Goal: Transaction & Acquisition: Purchase product/service

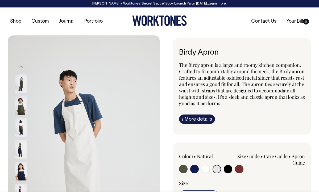
select select "Natural"
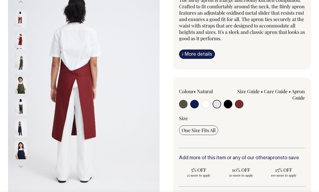
click at [216, 102] on input "radio" at bounding box center [217, 104] width 9 height 9
click at [207, 102] on input "radio" at bounding box center [206, 104] width 9 height 9
radio input "true"
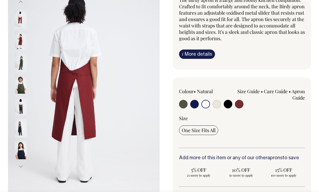
select select "Off-White"
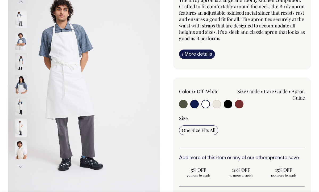
click at [221, 103] on div at bounding box center [204, 105] width 50 height 10
click at [216, 104] on input "radio" at bounding box center [217, 104] width 9 height 9
radio input "true"
select select "Natural"
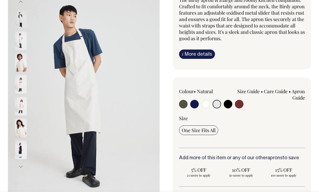
click at [183, 105] on input "radio" at bounding box center [183, 104] width 9 height 9
radio input "true"
select select "Olive"
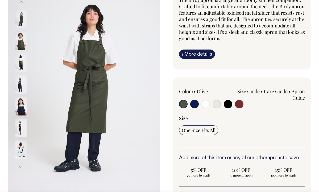
click at [192, 105] on input "radio" at bounding box center [194, 104] width 9 height 9
radio input "true"
select select "Dark Navy"
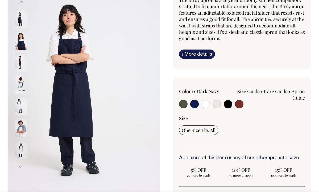
click at [241, 104] on input "radio" at bounding box center [239, 104] width 9 height 9
radio input "true"
select select "Burgundy"
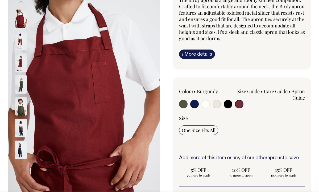
click at [218, 104] on input "radio" at bounding box center [217, 104] width 9 height 9
radio input "true"
select select "Natural"
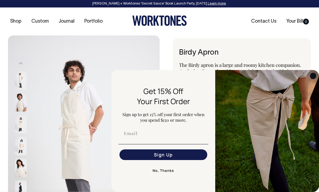
click at [311, 76] on circle "Close dialog" at bounding box center [313, 76] width 6 height 6
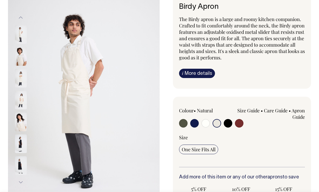
scroll to position [46, 0]
click at [184, 124] on input "radio" at bounding box center [183, 123] width 9 height 9
radio input "true"
select select "Olive"
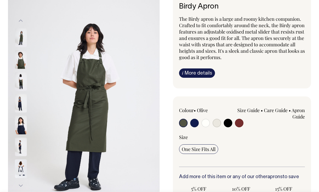
click at [195, 125] on input "radio" at bounding box center [194, 123] width 9 height 9
radio input "true"
select select "Dark Navy"
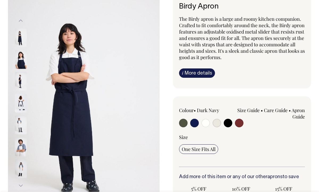
click at [212, 122] on div at bounding box center [204, 124] width 50 height 10
click at [205, 122] on input "radio" at bounding box center [206, 123] width 9 height 9
radio input "true"
select select "Off-White"
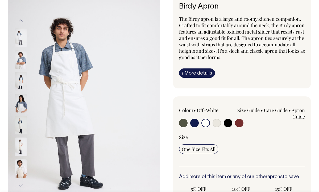
click at [217, 123] on input "radio" at bounding box center [217, 123] width 9 height 9
radio input "true"
select select "Natural"
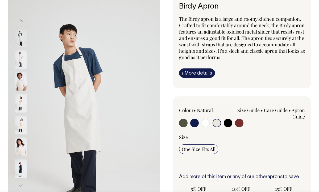
click at [228, 124] on input "radio" at bounding box center [228, 123] width 9 height 9
radio input "true"
select select "Black"
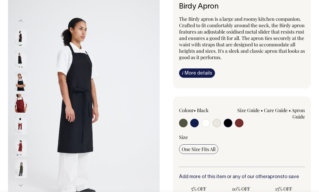
click at [241, 123] on input "radio" at bounding box center [239, 123] width 9 height 9
radio input "true"
select select "Burgundy"
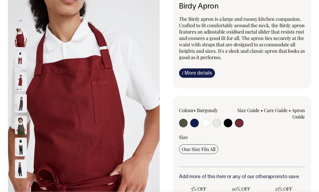
click at [211, 123] on div at bounding box center [204, 124] width 50 height 10
click at [208, 123] on input "radio" at bounding box center [206, 123] width 9 height 9
radio input "true"
select select "Off-White"
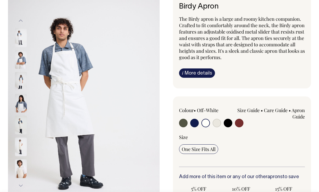
click at [63, 93] on img at bounding box center [84, 103] width 152 height 228
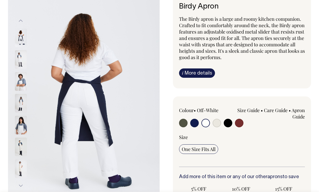
click at [15, 124] on div at bounding box center [28, 125] width 27 height 22
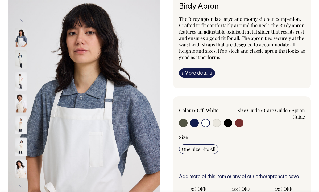
click at [23, 84] on img at bounding box center [21, 81] width 12 height 19
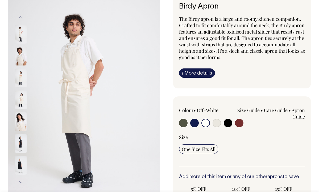
click at [21, 76] on img at bounding box center [21, 77] width 12 height 19
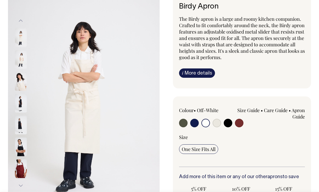
click at [20, 39] on img at bounding box center [21, 37] width 12 height 19
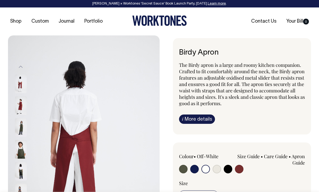
click at [71, 118] on img at bounding box center [84, 148] width 152 height 227
click at [24, 148] on img at bounding box center [21, 149] width 12 height 19
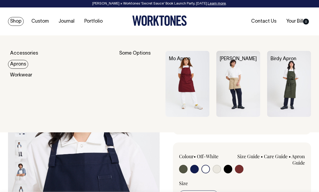
click at [19, 65] on link "Aprons" at bounding box center [18, 64] width 20 height 9
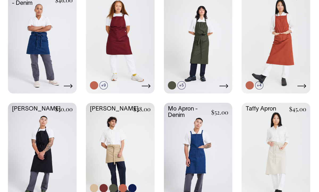
scroll to position [318, 0]
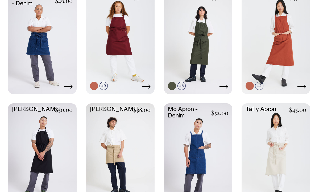
click at [43, 143] on link at bounding box center [42, 154] width 69 height 102
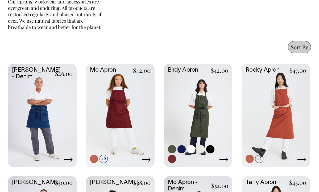
scroll to position [244, 0]
click at [195, 112] on link at bounding box center [198, 115] width 69 height 102
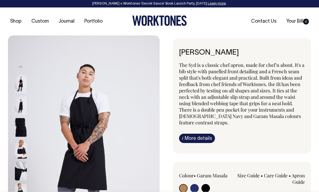
click at [23, 130] on img at bounding box center [21, 127] width 12 height 19
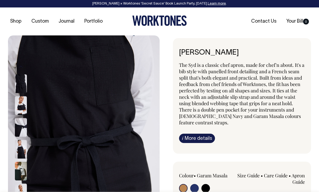
click at [22, 139] on div at bounding box center [28, 149] width 27 height 22
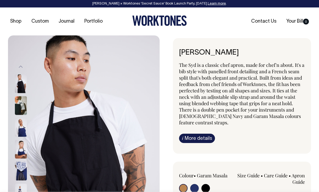
click at [26, 124] on img at bounding box center [21, 127] width 12 height 19
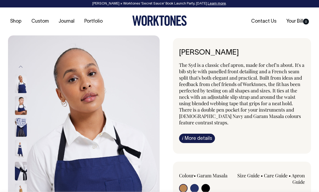
click at [26, 124] on img at bounding box center [21, 127] width 12 height 19
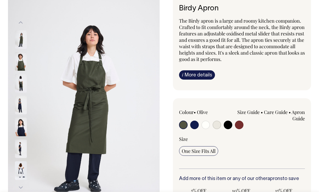
scroll to position [44, 0]
click at [24, 127] on img at bounding box center [21, 126] width 12 height 19
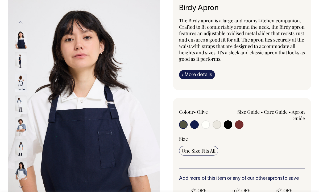
click at [48, 118] on img at bounding box center [84, 105] width 152 height 228
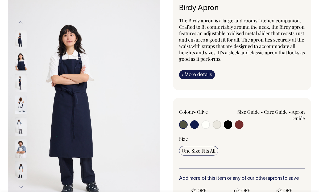
click at [15, 155] on img at bounding box center [21, 148] width 12 height 19
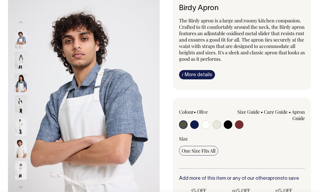
click at [22, 125] on img at bounding box center [21, 126] width 12 height 19
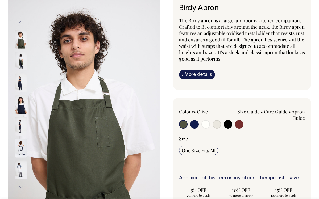
click at [114, 25] on img at bounding box center [84, 105] width 152 height 228
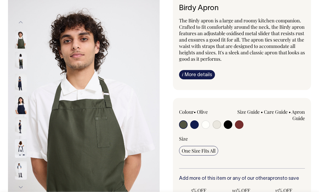
click at [32, 30] on div at bounding box center [28, 39] width 27 height 22
click at [18, 150] on img at bounding box center [21, 148] width 12 height 19
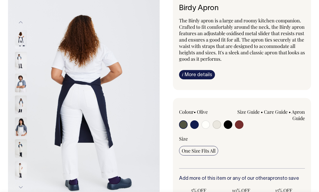
click at [20, 152] on img at bounding box center [21, 148] width 12 height 19
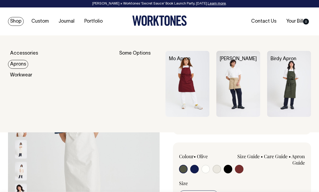
click at [18, 62] on link "Aprons" at bounding box center [18, 64] width 20 height 9
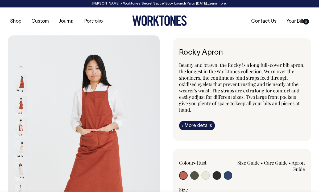
click at [22, 109] on img at bounding box center [21, 105] width 12 height 19
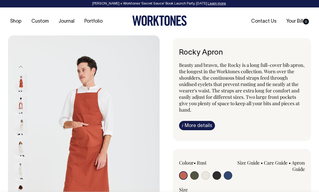
click at [21, 108] on img at bounding box center [21, 105] width 12 height 19
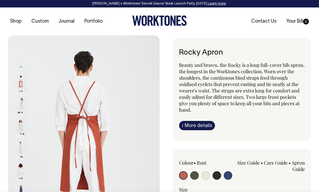
click at [20, 114] on img at bounding box center [21, 105] width 12 height 19
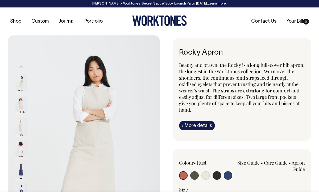
click at [20, 120] on img at bounding box center [21, 127] width 12 height 19
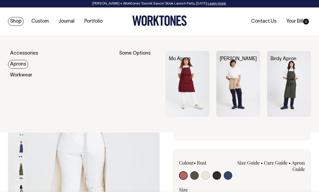
click at [133, 54] on div "Some Options" at bounding box center [138, 84] width 39 height 66
click at [180, 87] on img at bounding box center [188, 84] width 44 height 66
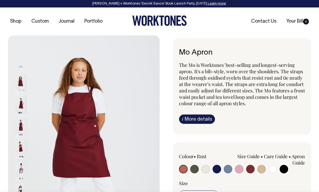
click at [22, 165] on img at bounding box center [21, 171] width 12 height 19
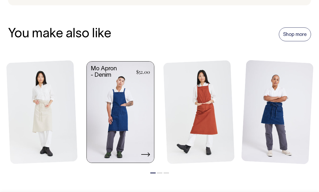
scroll to position [586, 0]
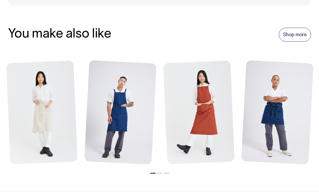
click at [159, 171] on li "2" at bounding box center [159, 172] width 5 height 6
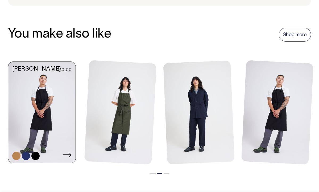
click at [54, 118] on link at bounding box center [41, 113] width 67 height 102
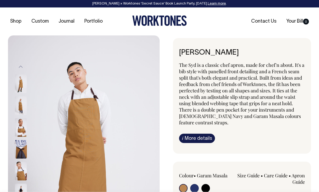
click at [22, 101] on img at bounding box center [21, 105] width 12 height 19
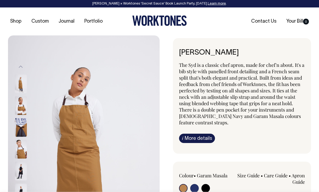
click at [23, 130] on img at bounding box center [21, 127] width 12 height 19
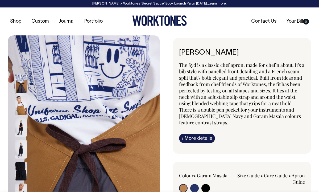
click at [24, 138] on div at bounding box center [28, 149] width 27 height 22
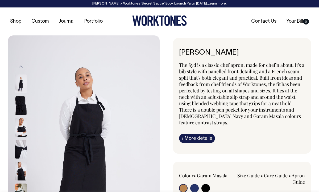
click at [23, 142] on img at bounding box center [21, 149] width 12 height 19
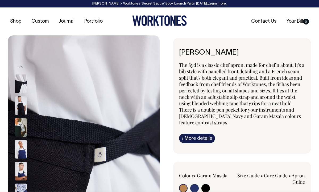
click at [23, 144] on img at bounding box center [21, 149] width 12 height 19
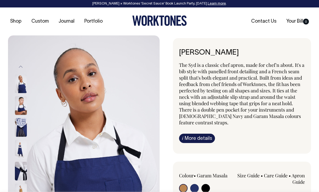
click at [22, 148] on img at bounding box center [21, 149] width 12 height 19
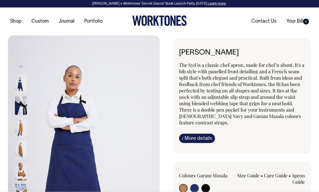
click at [62, 137] on img at bounding box center [84, 149] width 152 height 228
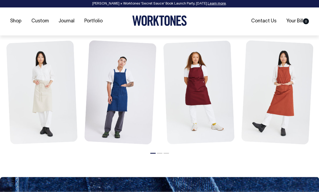
click at [160, 149] on li "2" at bounding box center [159, 152] width 5 height 6
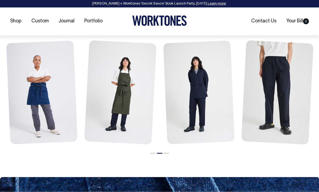
scroll to position [625, 0]
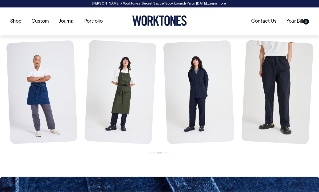
click at [166, 153] on button "3" at bounding box center [166, 153] width 5 height 1
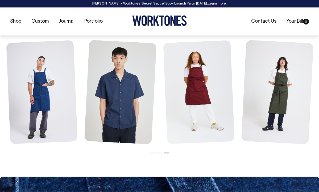
click at [159, 153] on button "2" at bounding box center [159, 153] width 5 height 1
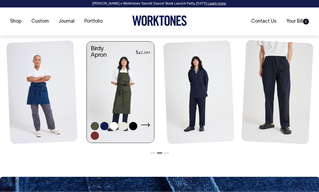
click at [116, 91] on link at bounding box center [120, 93] width 67 height 102
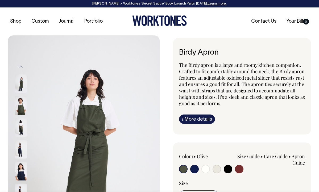
click at [85, 104] on img at bounding box center [84, 149] width 152 height 228
click at [20, 124] on img at bounding box center [21, 127] width 12 height 19
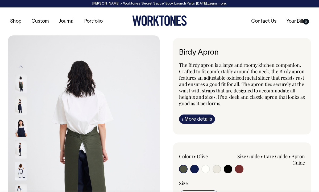
click at [20, 145] on img at bounding box center [21, 149] width 12 height 19
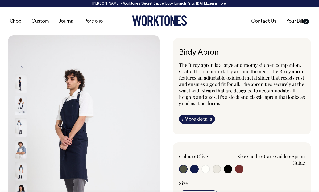
click at [20, 145] on img at bounding box center [21, 149] width 12 height 19
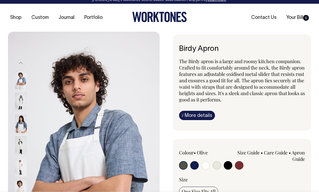
scroll to position [3, 0]
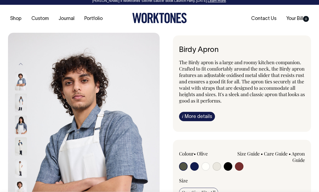
click at [198, 113] on link "i More details" at bounding box center [197, 116] width 36 height 9
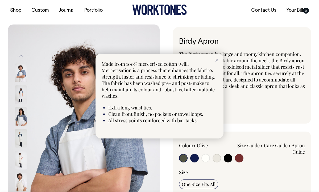
scroll to position [11, 0]
click at [218, 59] on icon at bounding box center [216, 60] width 3 height 3
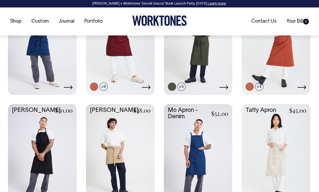
scroll to position [317, 0]
click at [36, 155] on link at bounding box center [42, 155] width 69 height 102
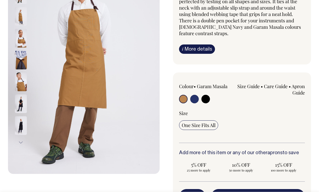
click at [195, 100] on input "radio" at bounding box center [194, 99] width 9 height 9
radio input "true"
select select "[DEMOGRAPHIC_DATA] Navy"
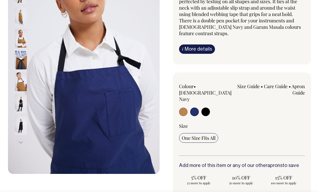
scroll to position [89, 0]
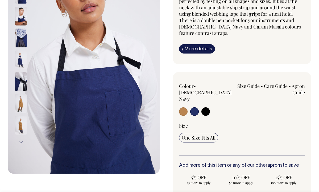
click at [163, 122] on div "[PERSON_NAME] The Syd is a classic chef apron, made for chef'n about. It's a bi…" at bounding box center [236, 131] width 152 height 365
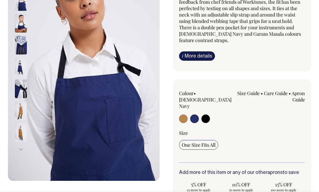
scroll to position [83, 0]
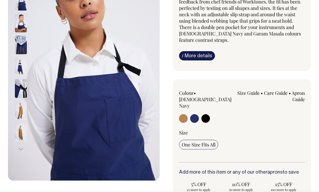
click at [22, 65] on img at bounding box center [21, 67] width 12 height 19
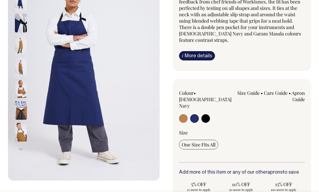
click at [200, 53] on link "i More details" at bounding box center [197, 55] width 36 height 9
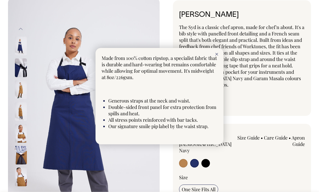
click at [234, 80] on div at bounding box center [159, 96] width 319 height 192
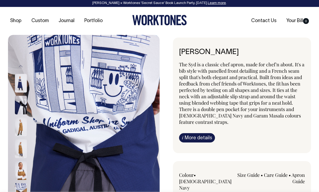
scroll to position [0, 0]
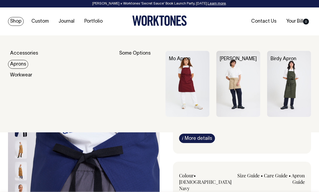
click at [298, 92] on img at bounding box center [289, 84] width 44 height 66
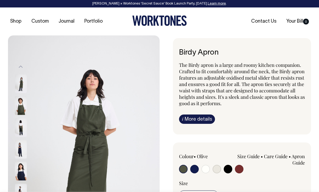
click at [205, 167] on input "radio" at bounding box center [206, 169] width 9 height 9
radio input "true"
select select "Off-White"
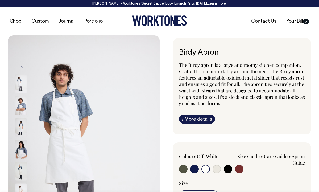
click at [217, 169] on input "radio" at bounding box center [217, 169] width 9 height 9
radio input "true"
select select "Natural"
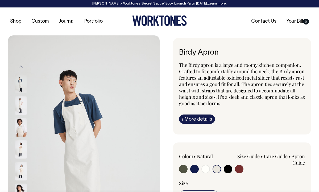
click at [206, 168] on input "radio" at bounding box center [206, 169] width 9 height 9
radio input "true"
select select "Off-White"
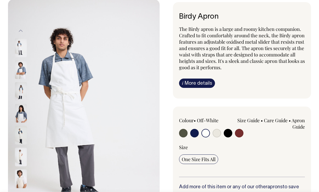
scroll to position [36, 0]
click at [70, 66] on img at bounding box center [84, 113] width 152 height 228
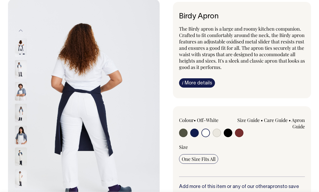
click at [20, 108] on img at bounding box center [21, 113] width 12 height 19
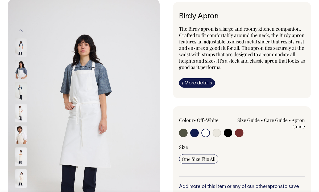
click at [21, 87] on img at bounding box center [21, 91] width 12 height 19
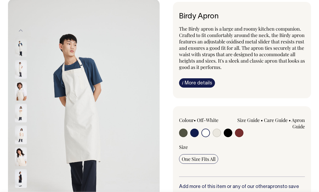
click at [21, 87] on img at bounding box center [21, 91] width 12 height 19
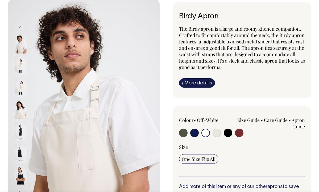
click at [22, 59] on img at bounding box center [21, 65] width 12 height 19
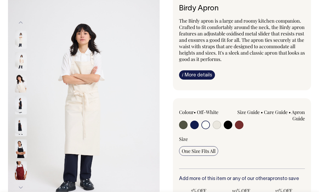
scroll to position [43, 0]
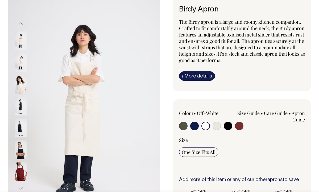
click at [25, 63] on img at bounding box center [21, 62] width 12 height 19
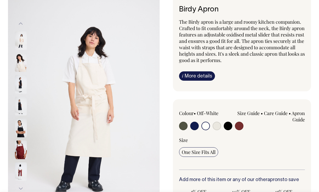
click at [23, 71] on img at bounding box center [21, 62] width 12 height 19
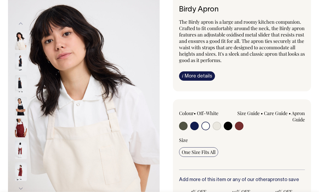
click at [23, 71] on img at bounding box center [21, 62] width 12 height 19
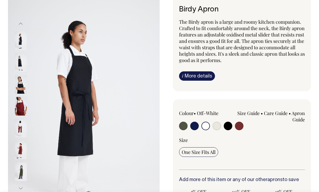
click at [23, 71] on img at bounding box center [21, 62] width 12 height 19
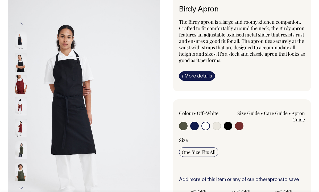
click at [23, 71] on img at bounding box center [21, 62] width 12 height 19
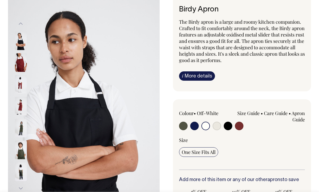
click at [23, 71] on img at bounding box center [21, 62] width 12 height 19
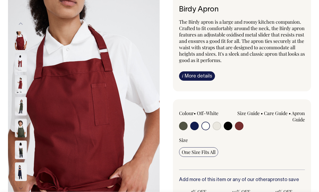
click at [23, 71] on img at bounding box center [21, 62] width 12 height 19
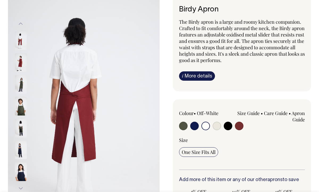
click at [23, 71] on img at bounding box center [21, 62] width 12 height 19
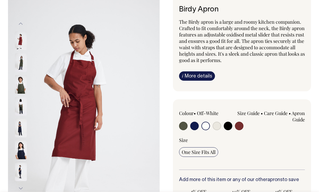
click at [23, 71] on img at bounding box center [21, 62] width 12 height 19
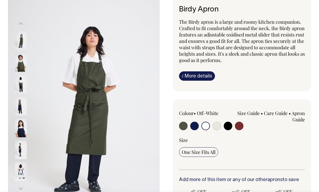
click at [23, 71] on img at bounding box center [21, 62] width 12 height 19
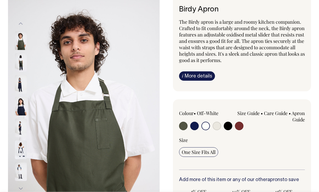
click at [23, 71] on img at bounding box center [21, 62] width 12 height 19
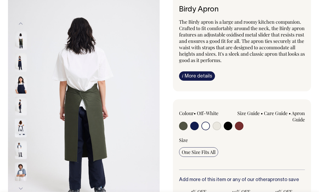
click at [23, 71] on img at bounding box center [21, 62] width 12 height 19
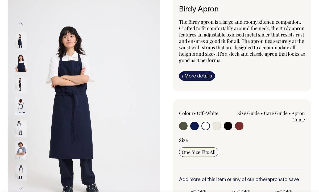
click at [23, 71] on img at bounding box center [21, 62] width 12 height 19
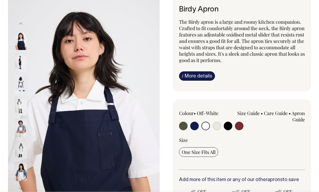
click at [23, 71] on img at bounding box center [21, 62] width 12 height 19
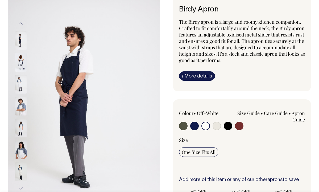
click at [23, 71] on img at bounding box center [21, 62] width 12 height 19
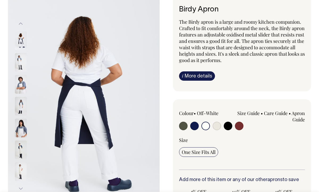
click at [23, 71] on img at bounding box center [21, 62] width 12 height 19
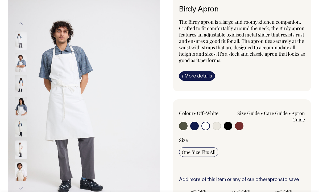
click at [21, 61] on img at bounding box center [21, 62] width 12 height 19
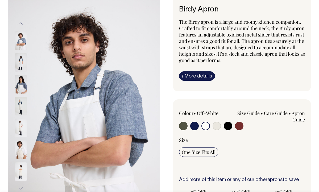
click at [21, 61] on img at bounding box center [21, 62] width 12 height 19
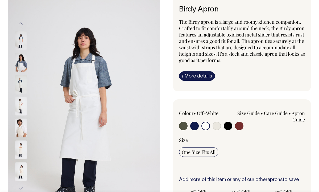
click at [21, 61] on img at bounding box center [21, 62] width 12 height 19
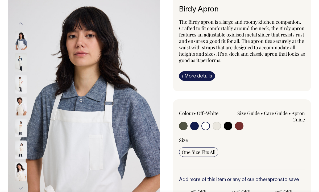
click at [20, 64] on img at bounding box center [21, 62] width 12 height 19
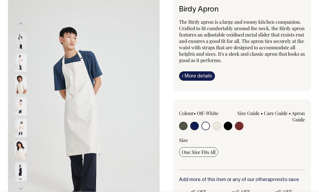
click at [20, 64] on img at bounding box center [21, 62] width 12 height 19
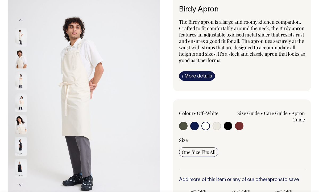
click at [21, 84] on img at bounding box center [21, 80] width 12 height 19
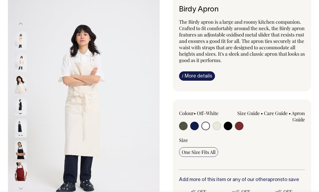
click at [26, 59] on img at bounding box center [21, 62] width 12 height 19
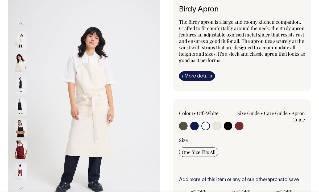
click at [23, 60] on img at bounding box center [21, 62] width 12 height 19
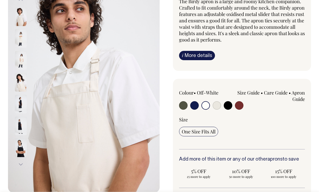
scroll to position [64, 0]
click at [22, 60] on img at bounding box center [21, 60] width 12 height 19
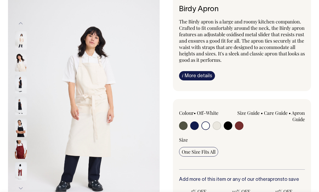
scroll to position [44, 0]
click at [216, 122] on input "radio" at bounding box center [217, 125] width 9 height 9
radio input "true"
select select "Natural"
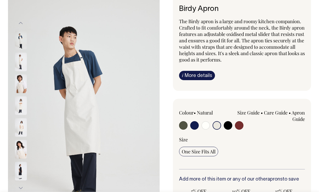
click at [207, 124] on input "radio" at bounding box center [206, 125] width 9 height 9
radio input "true"
select select "Off-White"
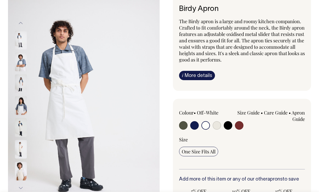
click at [217, 125] on input "radio" at bounding box center [217, 125] width 9 height 9
radio input "true"
select select "Natural"
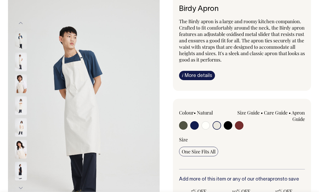
click at [207, 125] on input "radio" at bounding box center [206, 125] width 9 height 9
radio input "true"
select select "Off-White"
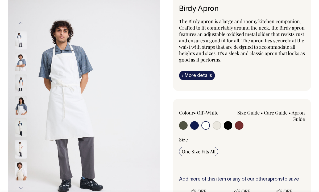
click at [216, 126] on input "radio" at bounding box center [217, 125] width 9 height 9
radio input "true"
select select "Natural"
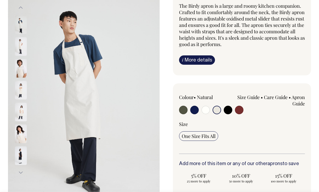
scroll to position [59, 0]
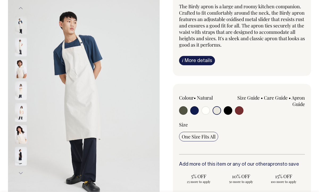
click at [26, 73] on img at bounding box center [21, 69] width 12 height 19
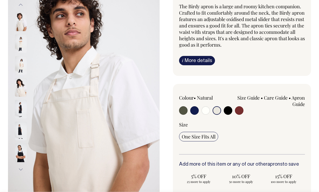
click at [236, 107] on input "radio" at bounding box center [239, 110] width 9 height 9
radio input "true"
select select "Burgundy"
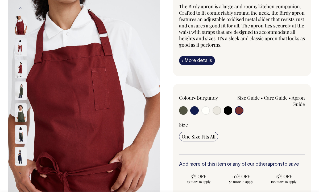
click at [218, 109] on input "radio" at bounding box center [217, 110] width 9 height 9
radio input "true"
select select "Natural"
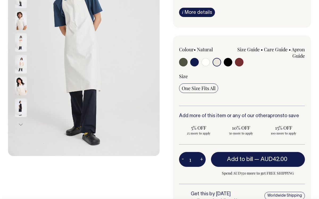
click at [161, 106] on div "Birdy Apron The Birdy apron is a large and roomy kitchen companion. Crafted to …" at bounding box center [236, 97] width 152 height 333
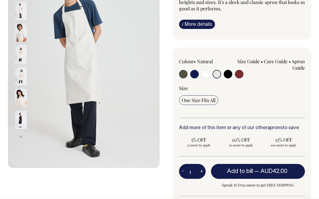
scroll to position [95, 0]
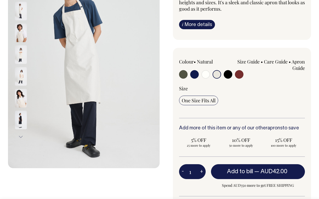
click at [202, 171] on button "+" at bounding box center [202, 172] width 8 height 11
type input "2"
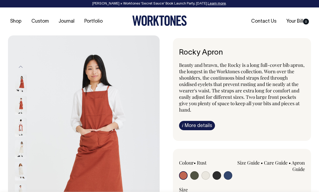
click at [94, 97] on img at bounding box center [84, 148] width 152 height 227
click at [22, 104] on img at bounding box center [21, 105] width 12 height 19
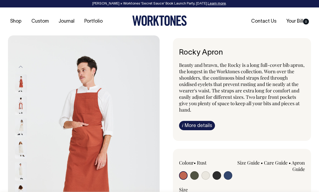
click at [20, 113] on img at bounding box center [21, 105] width 12 height 19
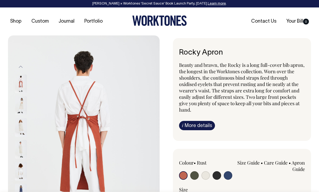
click at [20, 124] on img at bounding box center [21, 127] width 12 height 19
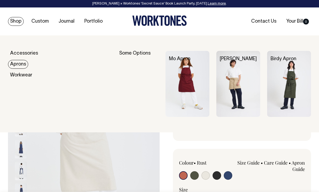
click at [15, 63] on link "Aprons" at bounding box center [18, 64] width 20 height 9
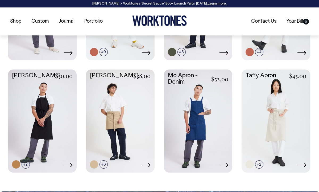
scroll to position [352, 0]
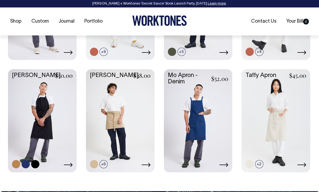
click at [26, 100] on link at bounding box center [42, 120] width 69 height 102
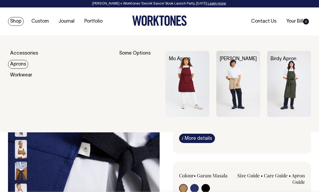
click at [19, 63] on link "Aprons" at bounding box center [18, 64] width 20 height 9
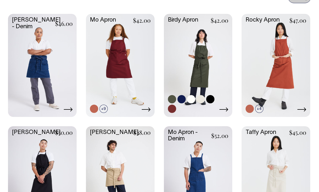
scroll to position [294, 0]
click at [198, 66] on link at bounding box center [198, 65] width 69 height 102
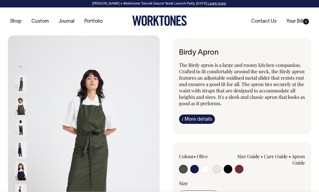
click at [21, 150] on img at bounding box center [21, 149] width 12 height 19
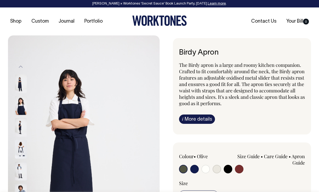
click at [20, 156] on img at bounding box center [21, 149] width 12 height 19
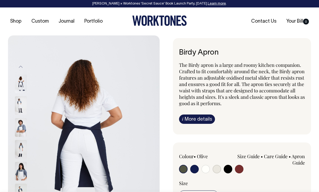
click at [20, 158] on img at bounding box center [21, 149] width 12 height 19
